Goal: Task Accomplishment & Management: Use online tool/utility

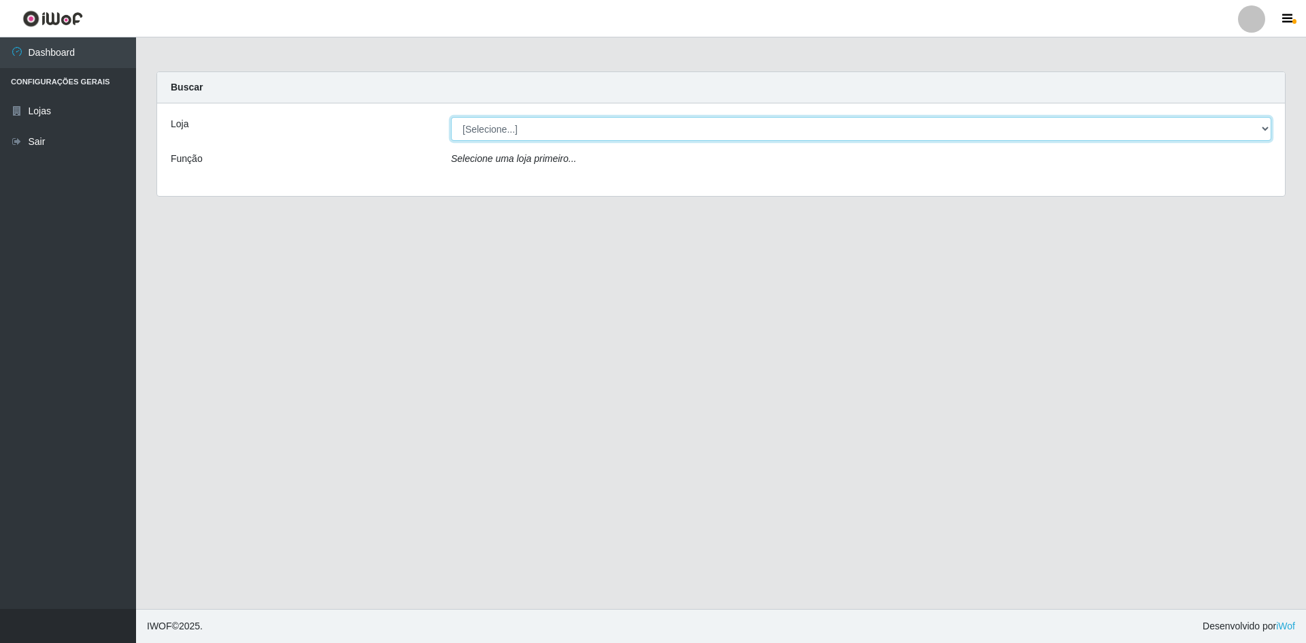
click at [509, 128] on select "[Selecione...] Hiper Queiroz - [GEOGRAPHIC_DATA] [GEOGRAPHIC_DATA] [GEOGRAPHIC_…" at bounding box center [861, 129] width 821 height 24
select select "517"
click at [451, 117] on select "[Selecione...] Hiper Queiroz - [GEOGRAPHIC_DATA] [GEOGRAPHIC_DATA] [GEOGRAPHIC_…" at bounding box center [861, 129] width 821 height 24
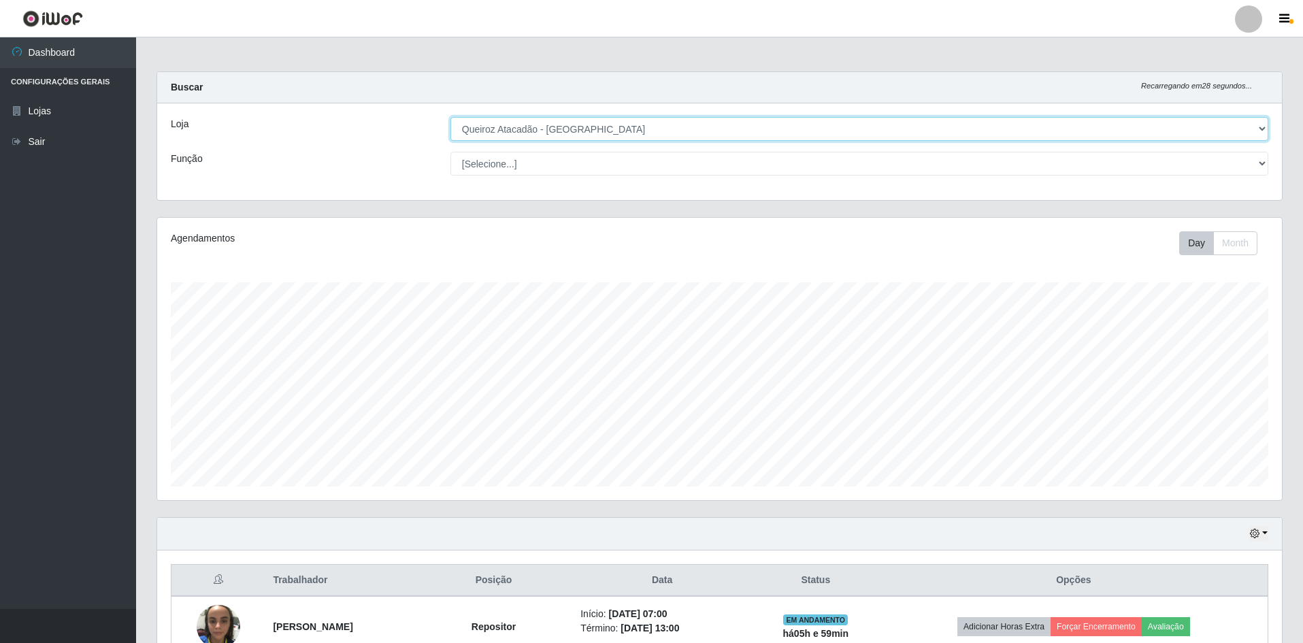
scroll to position [282, 1125]
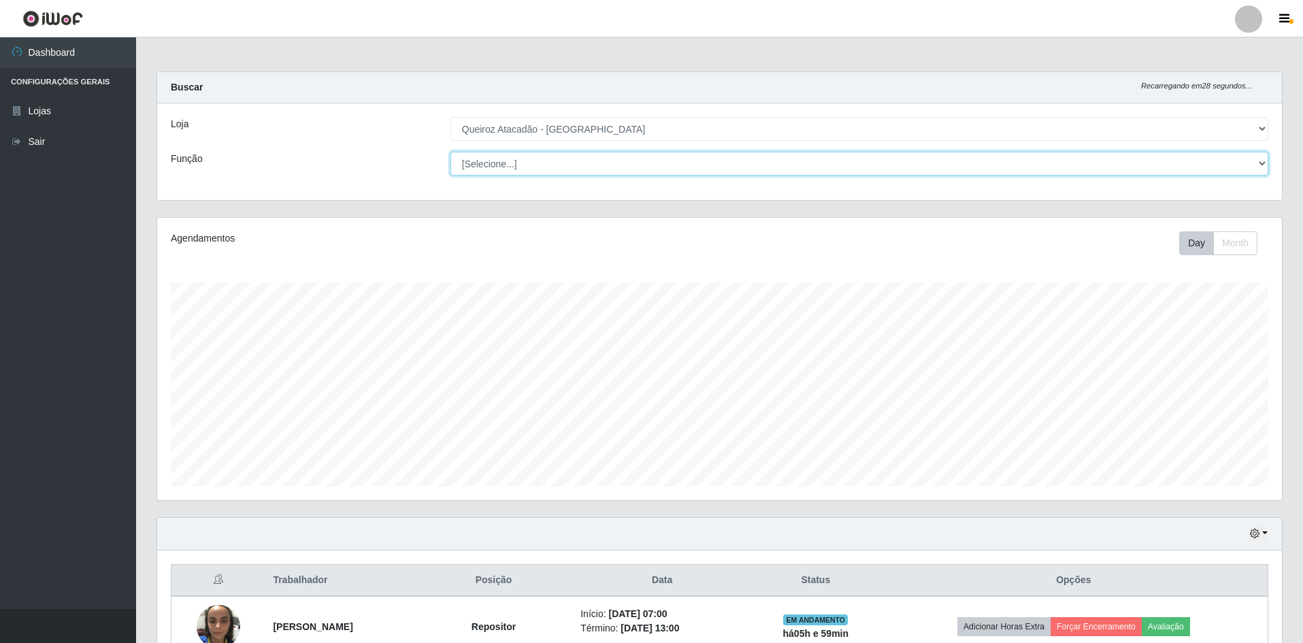
click at [561, 162] on select "[Selecione...] ASG ASG + ASG ++ Embalador Embalador + Embalador ++ Operador de …" at bounding box center [859, 164] width 818 height 24
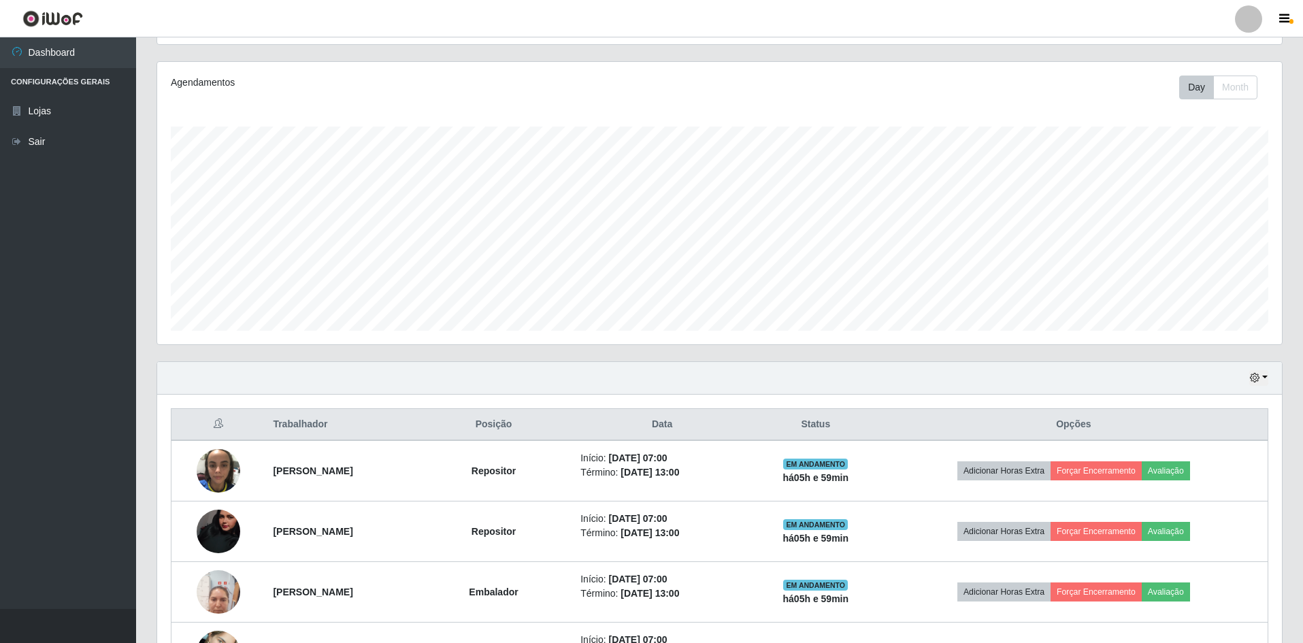
scroll to position [261, 0]
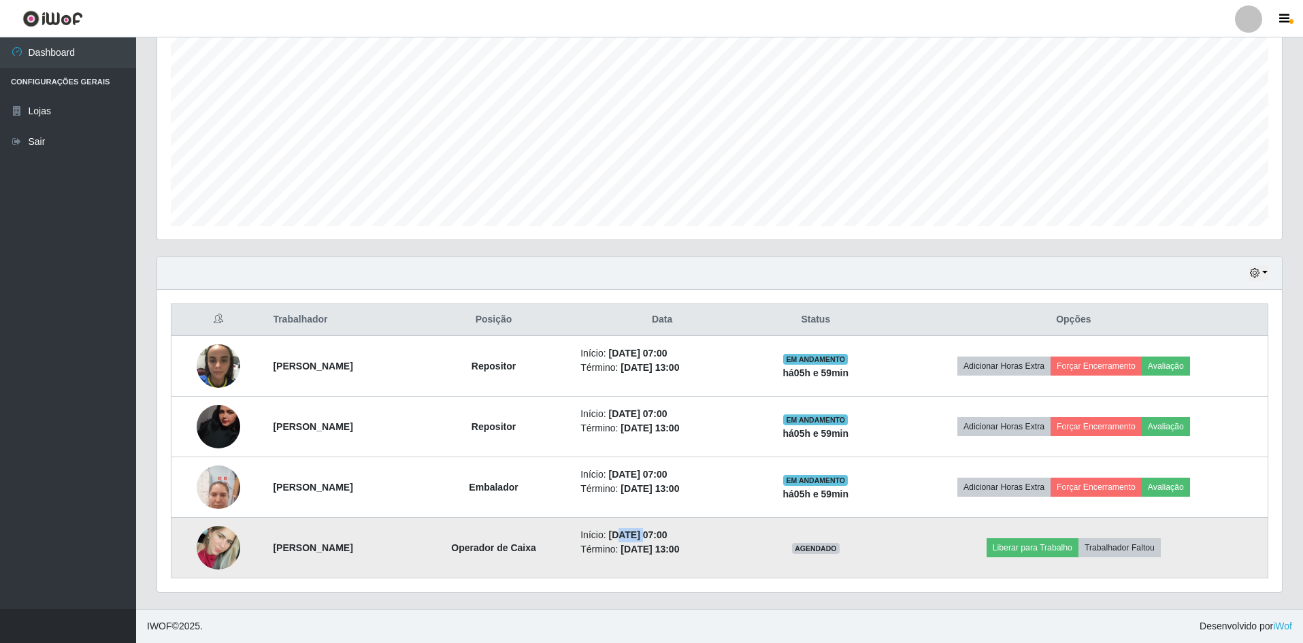
drag, startPoint x: 651, startPoint y: 538, endPoint x: 677, endPoint y: 538, distance: 25.9
click at [667, 538] on time "[DATE] 07:00" at bounding box center [637, 534] width 59 height 11
drag, startPoint x: 621, startPoint y: 526, endPoint x: 648, endPoint y: 530, distance: 28.2
click at [648, 530] on td "Início: [DATE] 07:00 Término: [DATE] 13:00" at bounding box center [662, 548] width 180 height 61
click at [649, 530] on time "[DATE] 07:00" at bounding box center [637, 534] width 59 height 11
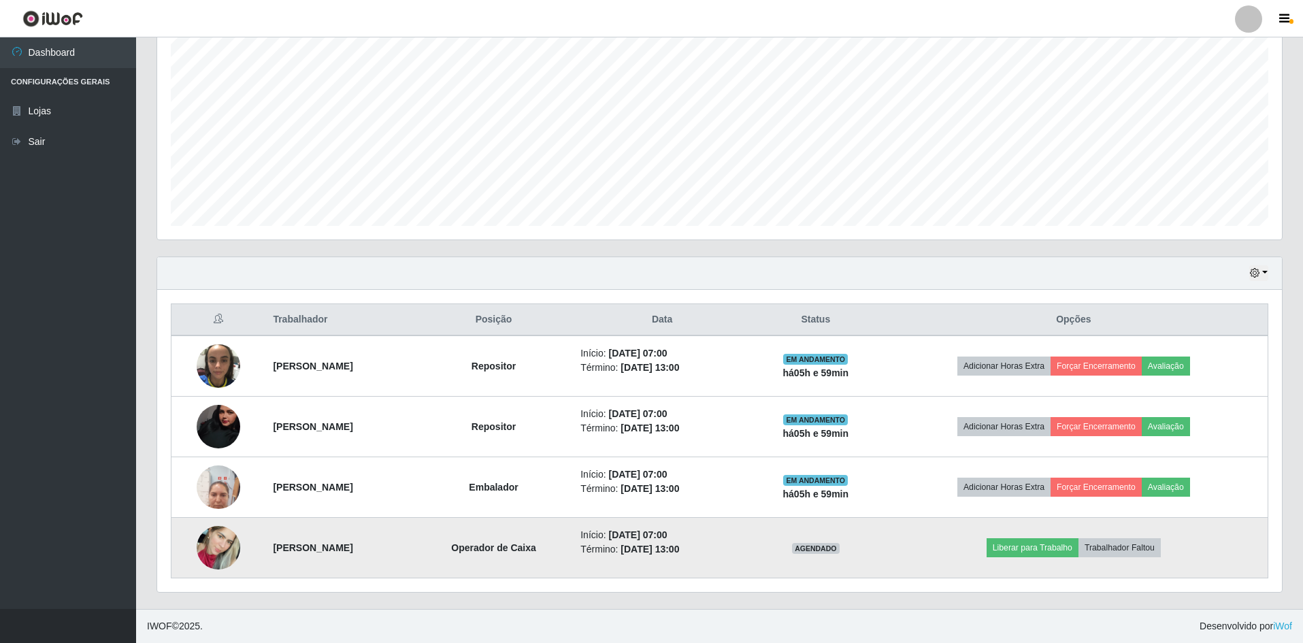
click at [653, 533] on time "[DATE] 07:00" at bounding box center [637, 534] width 59 height 11
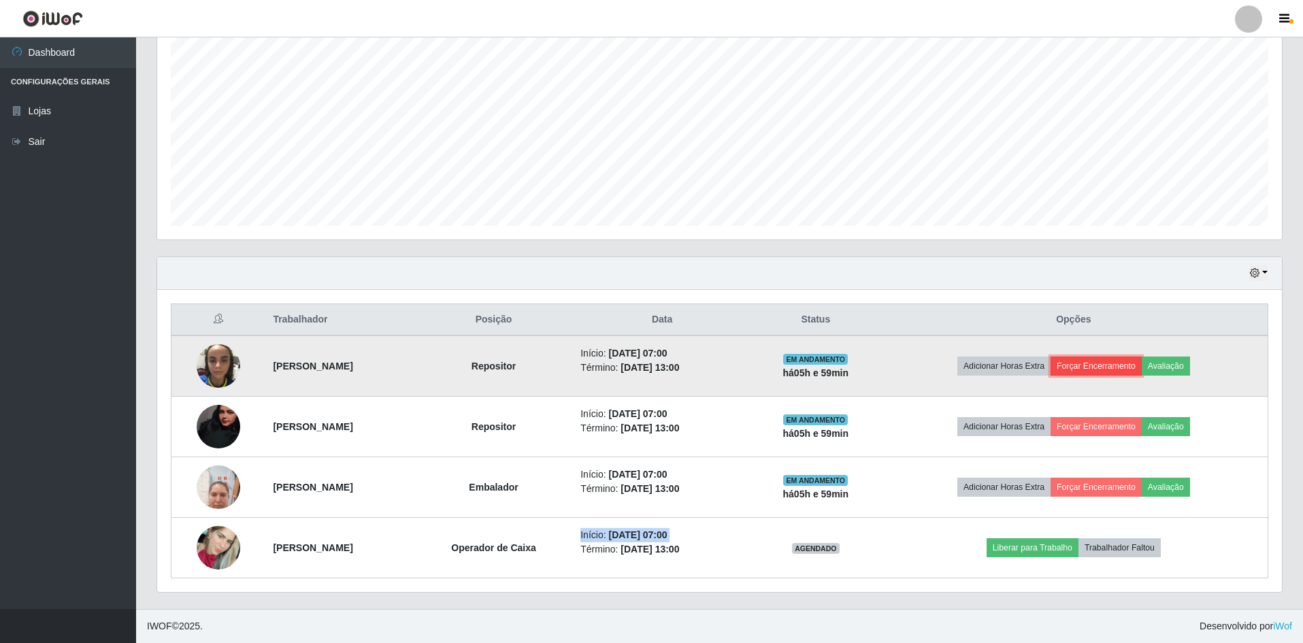
click at [1105, 364] on button "Forçar Encerramento" at bounding box center [1096, 366] width 91 height 19
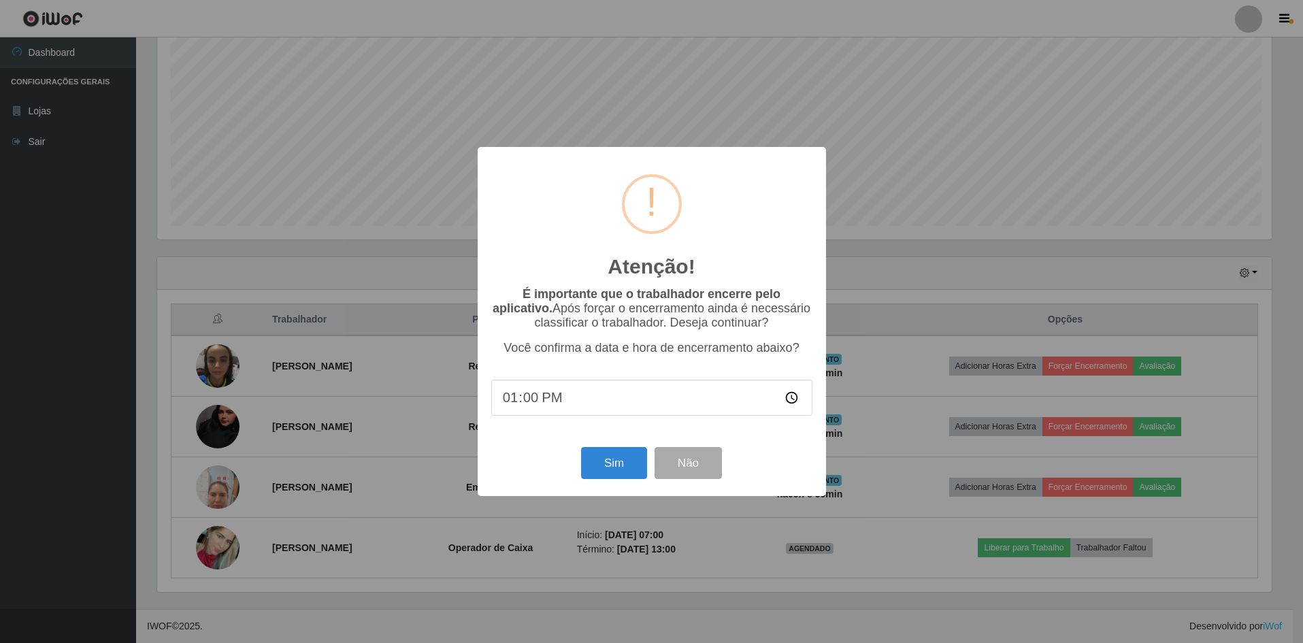
scroll to position [282, 1118]
click at [608, 455] on button "Sim" at bounding box center [615, 463] width 66 height 32
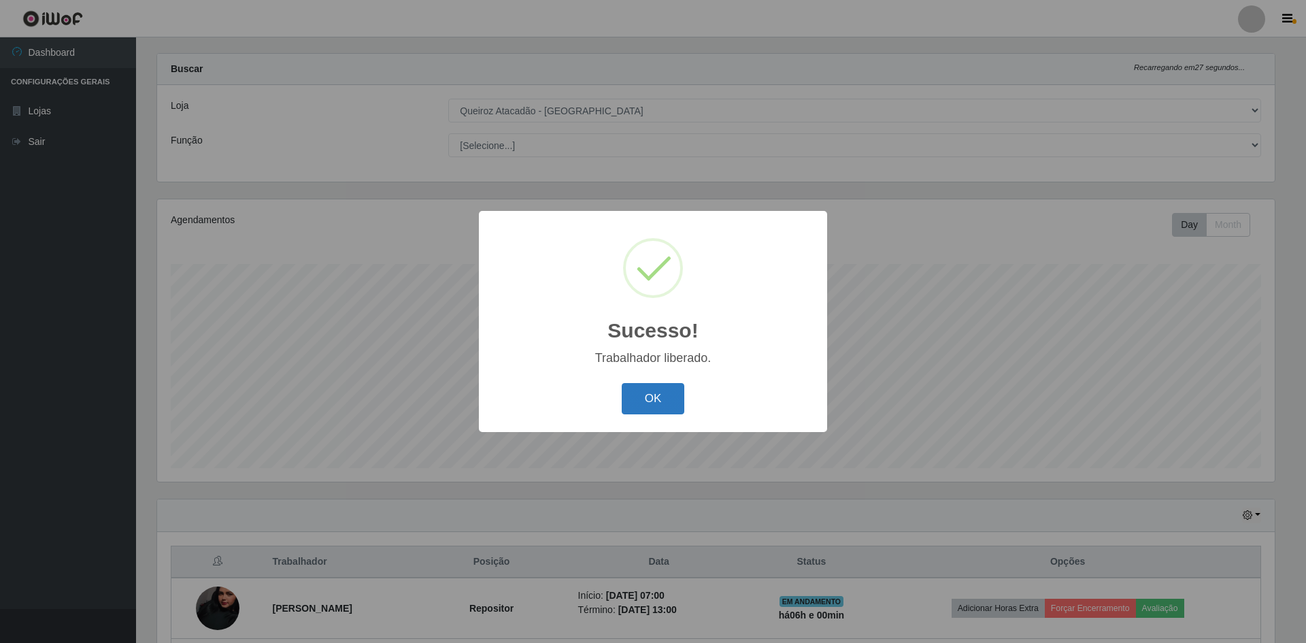
click at [653, 405] on button "OK" at bounding box center [653, 399] width 63 height 32
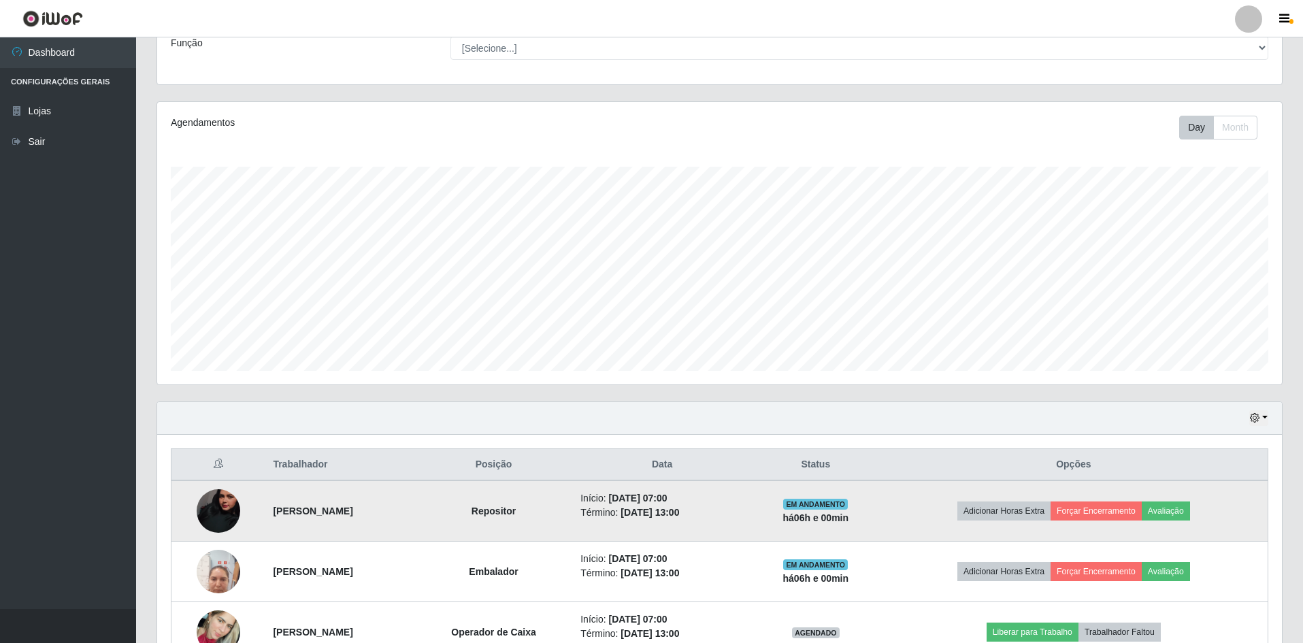
scroll to position [200, 0]
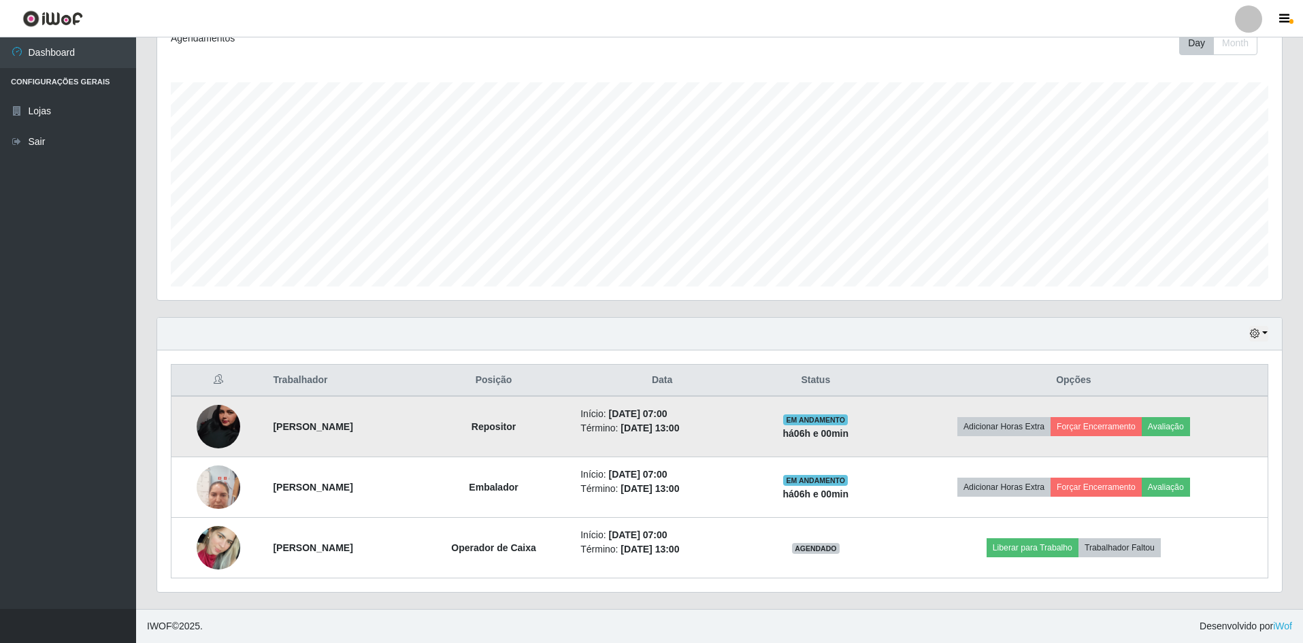
click at [229, 435] on img at bounding box center [219, 426] width 44 height 97
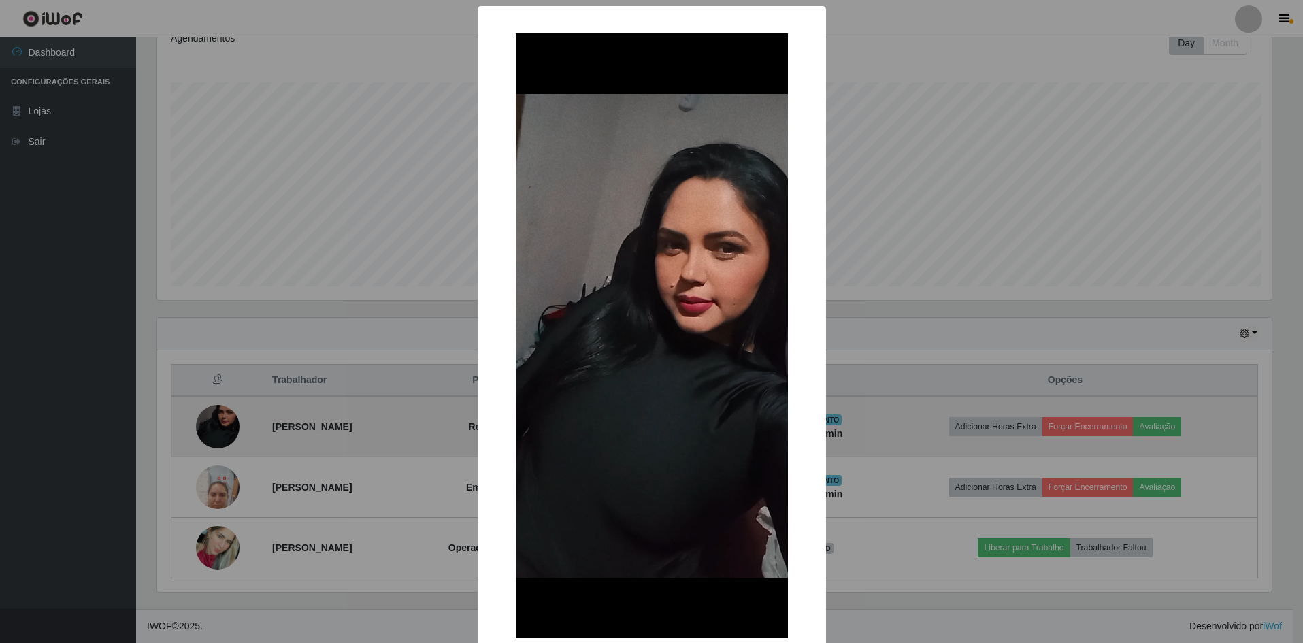
scroll to position [282, 1118]
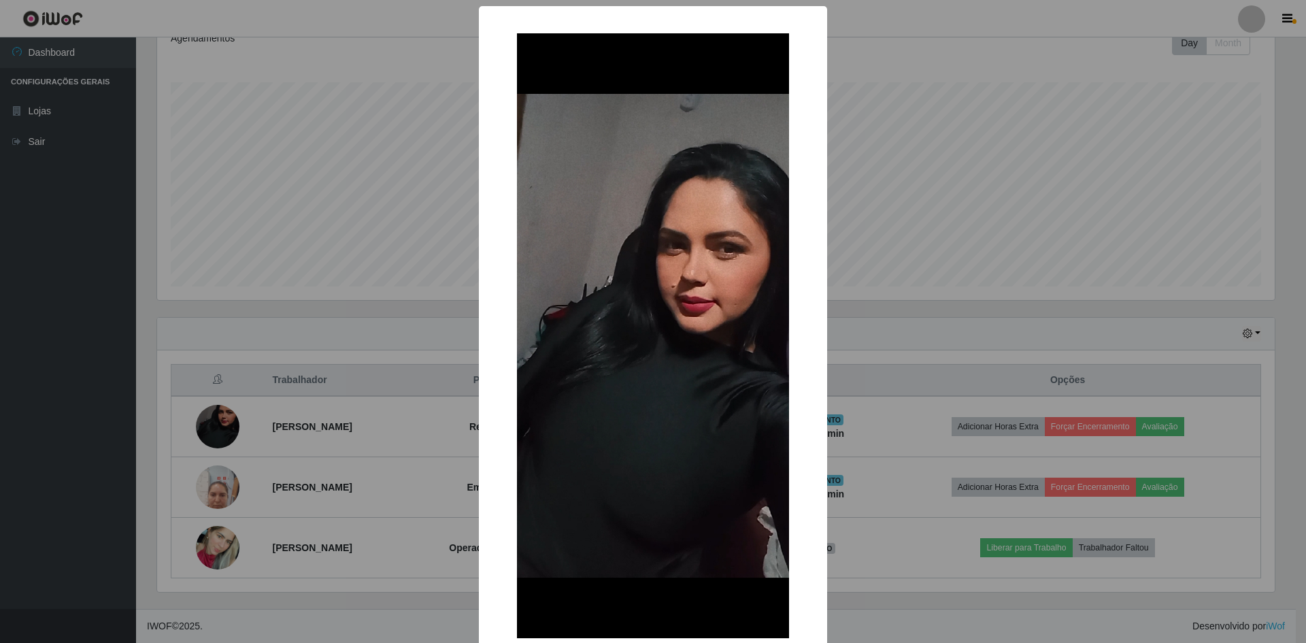
click at [989, 338] on div "× OK Cancel" at bounding box center [653, 321] width 1306 height 643
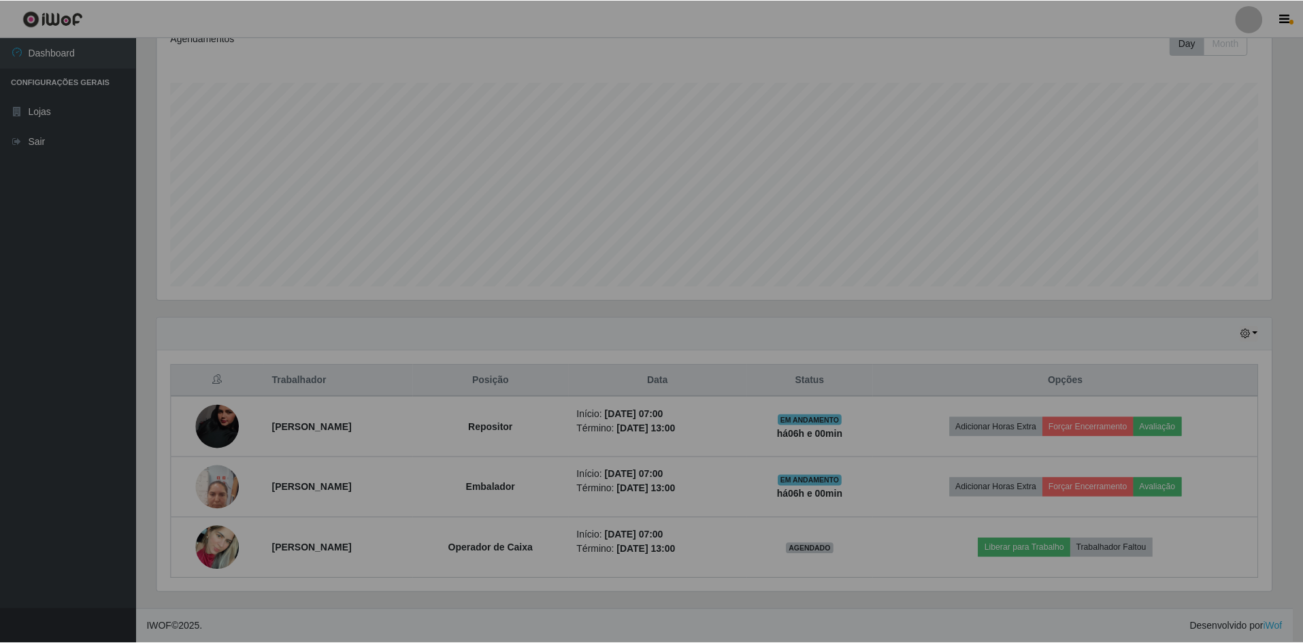
scroll to position [282, 1125]
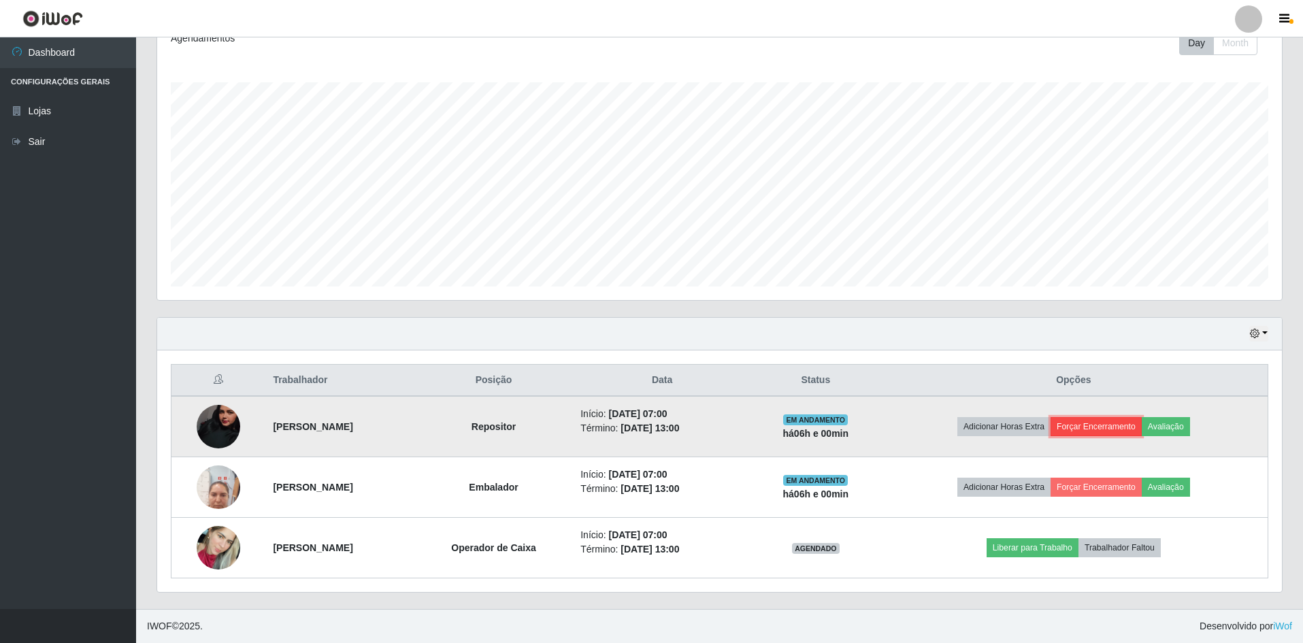
click at [1131, 420] on button "Forçar Encerramento" at bounding box center [1096, 426] width 91 height 19
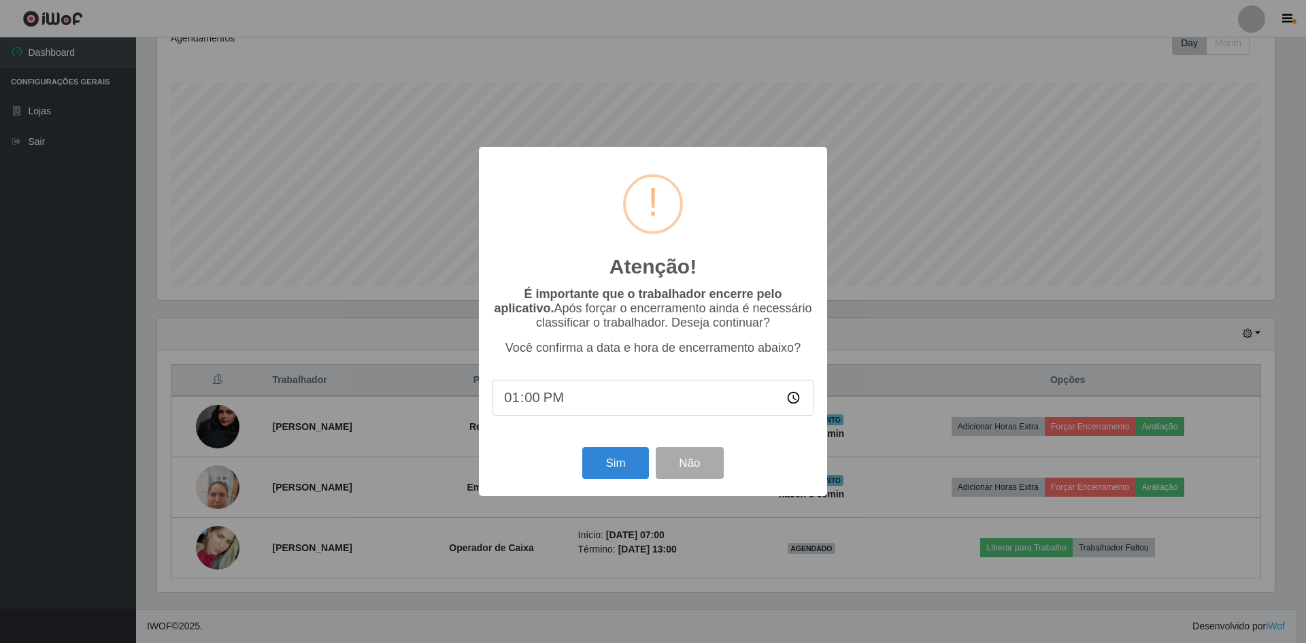
click at [629, 442] on div "Atenção! × É importante que o trabalhador encerre pelo aplicativo. Após forçar …" at bounding box center [653, 321] width 348 height 349
click at [624, 451] on button "Sim" at bounding box center [615, 463] width 66 height 32
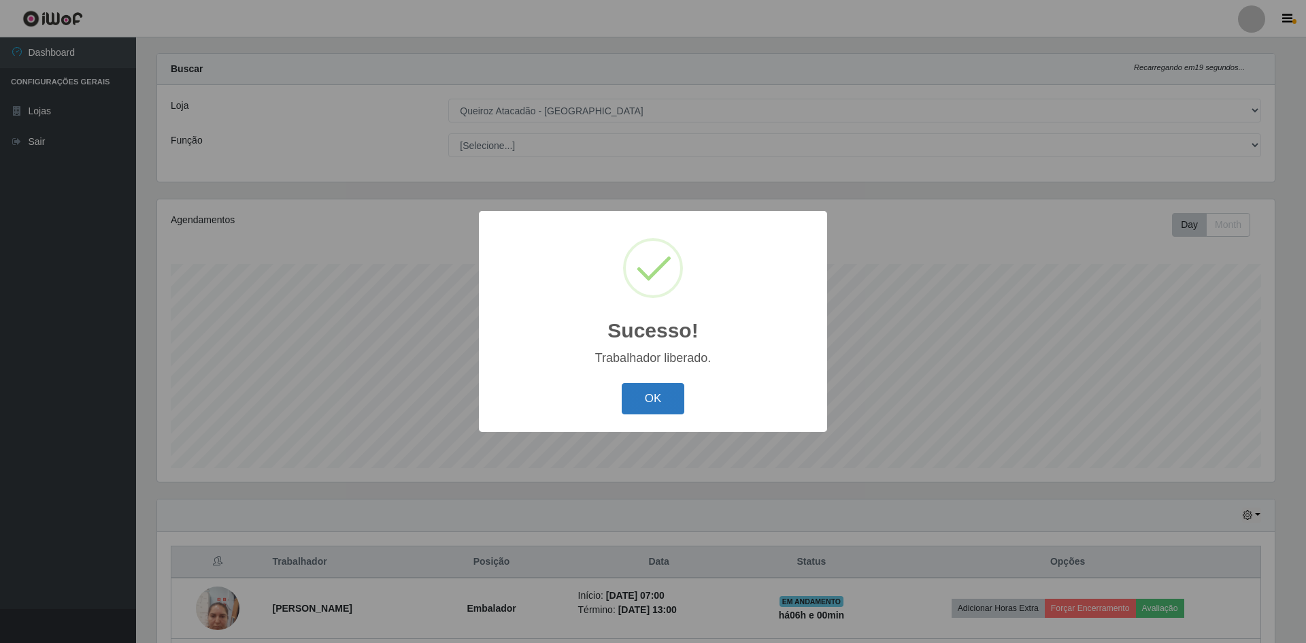
click at [680, 388] on button "OK" at bounding box center [653, 399] width 63 height 32
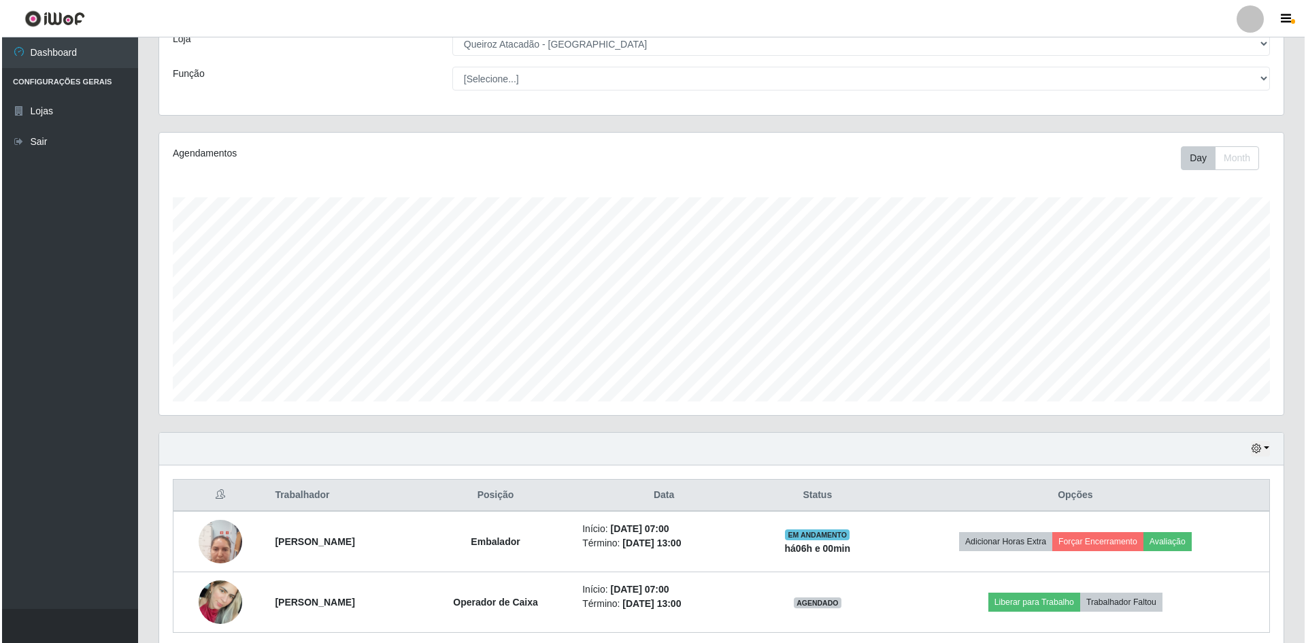
scroll to position [139, 0]
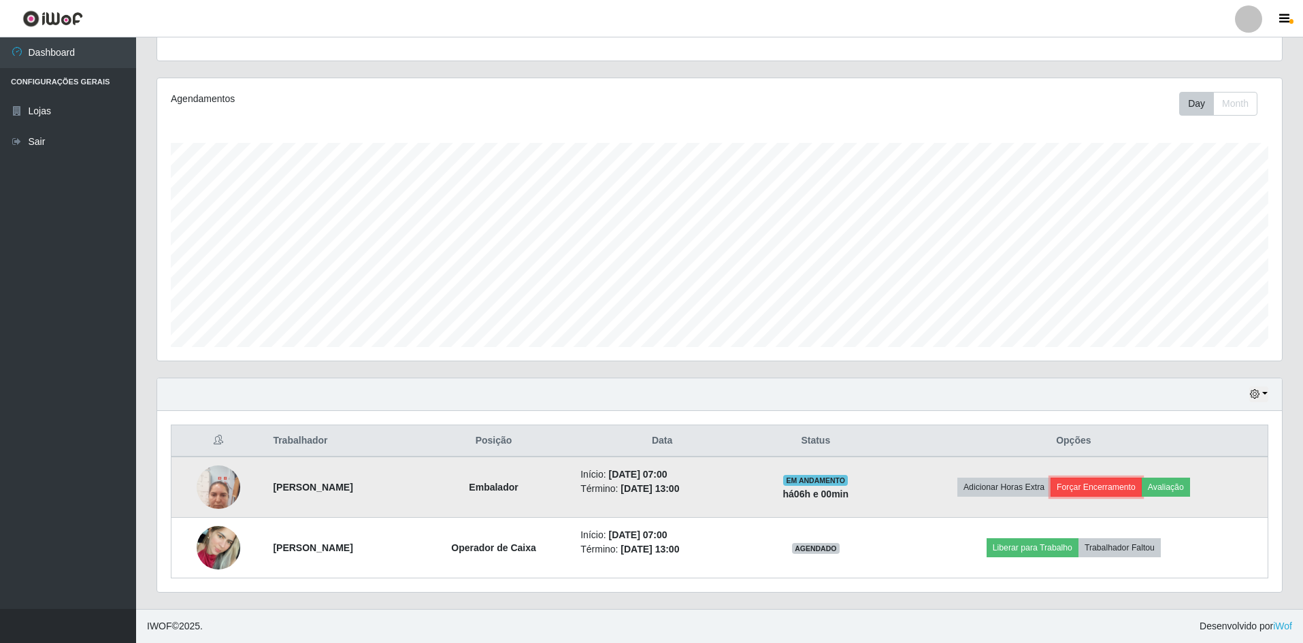
click at [1105, 485] on button "Forçar Encerramento" at bounding box center [1096, 487] width 91 height 19
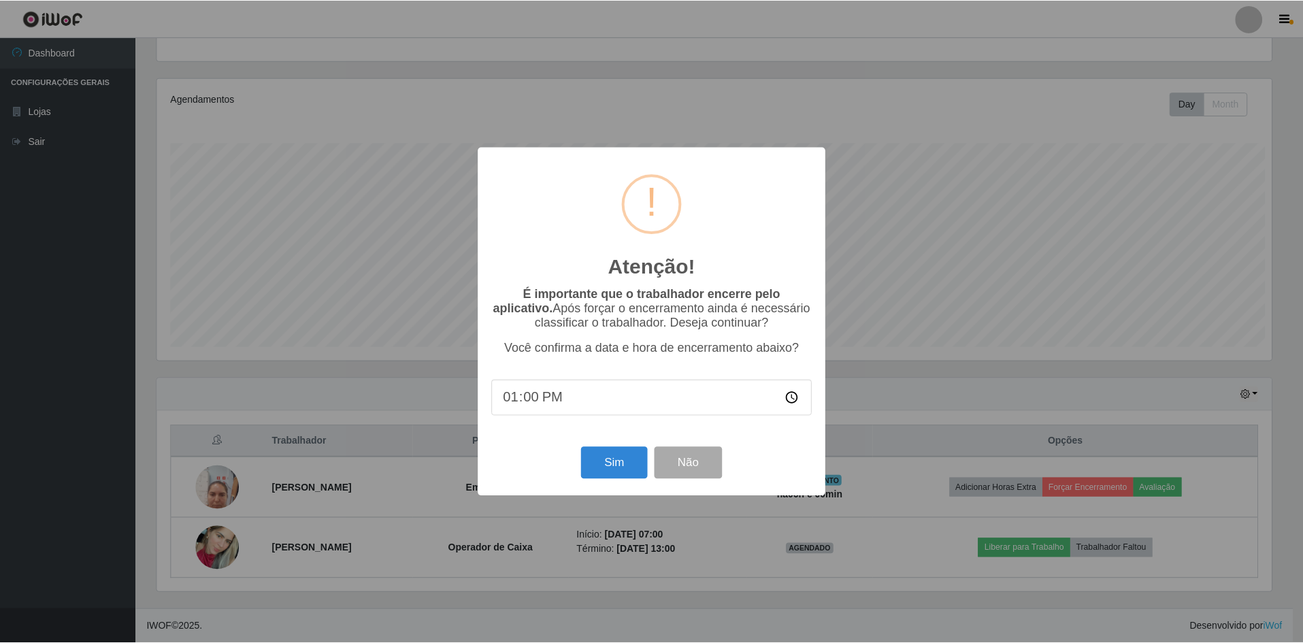
scroll to position [282, 1118]
click at [595, 452] on button "Sim" at bounding box center [615, 463] width 66 height 32
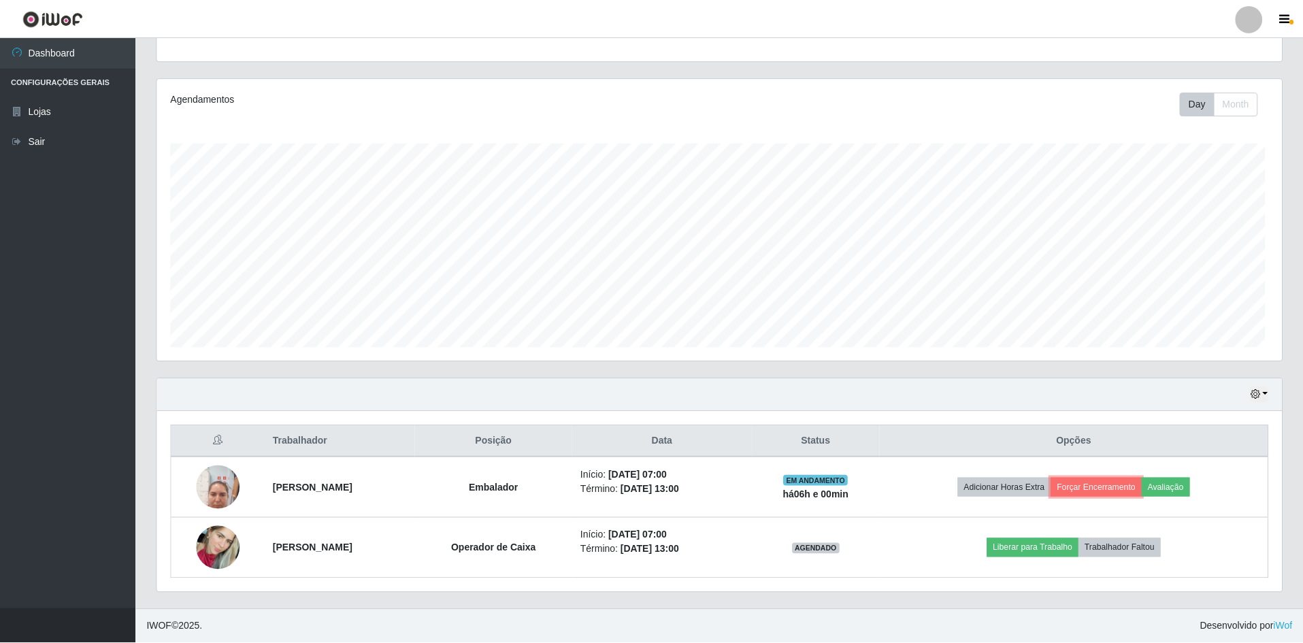
scroll to position [0, 0]
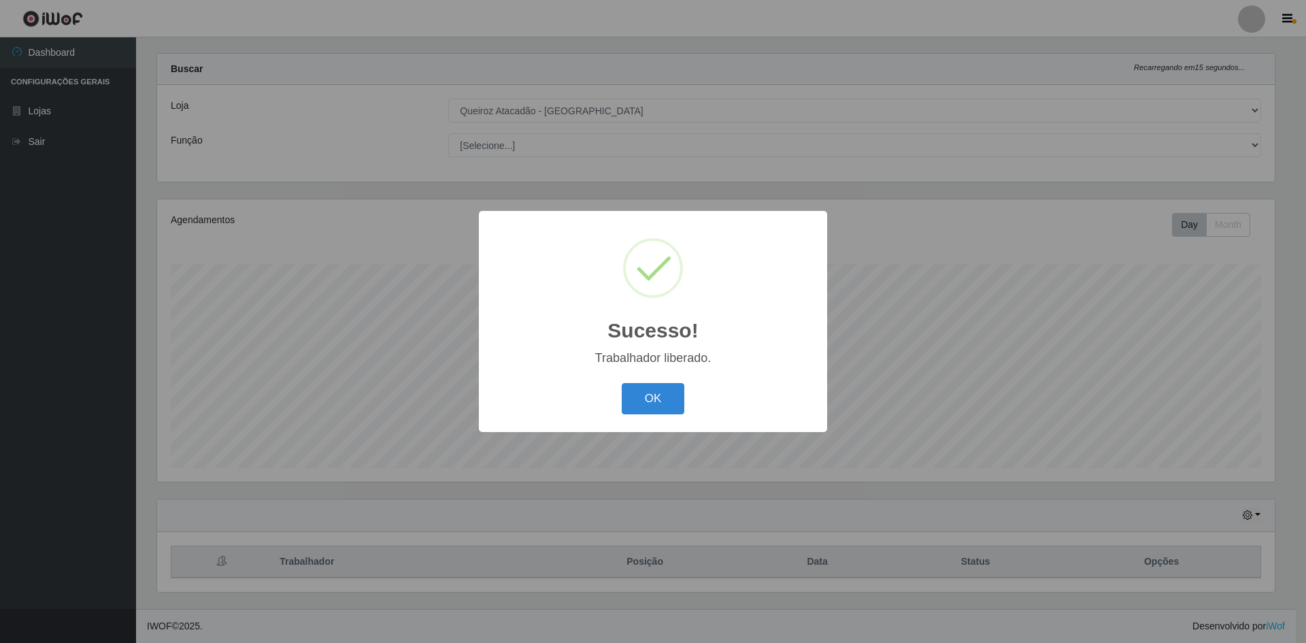
click at [610, 406] on div "OK Cancel" at bounding box center [653, 398] width 321 height 39
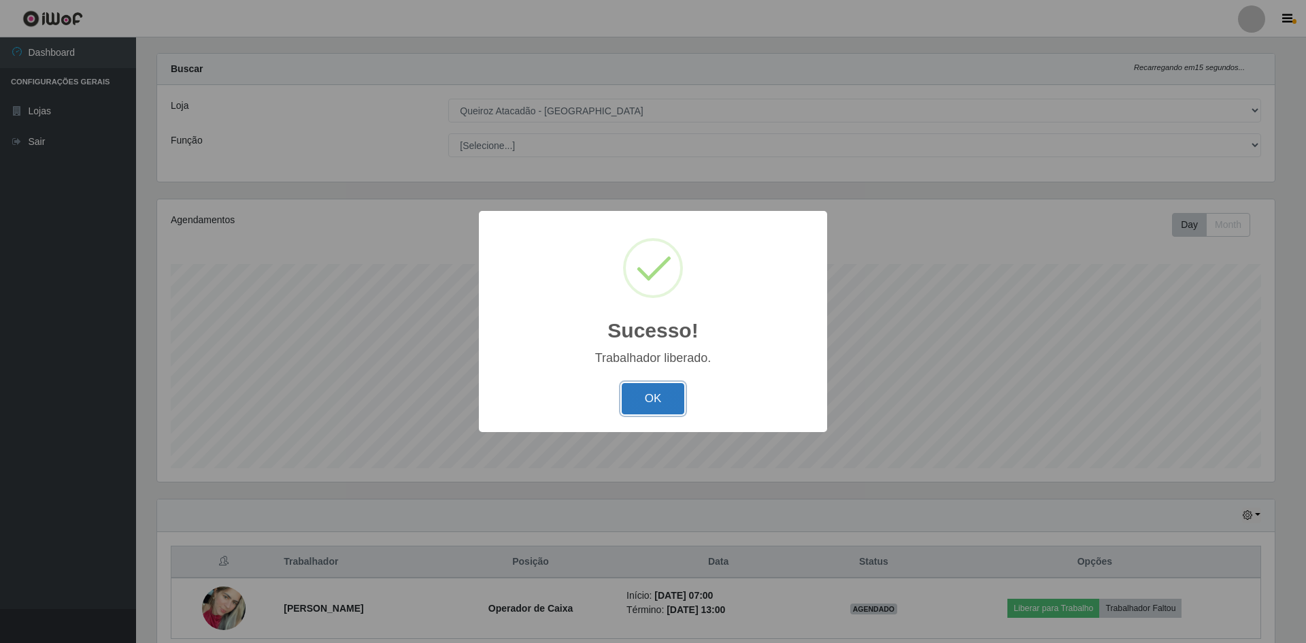
click at [663, 399] on button "OK" at bounding box center [653, 399] width 63 height 32
